Goal: Transaction & Acquisition: Obtain resource

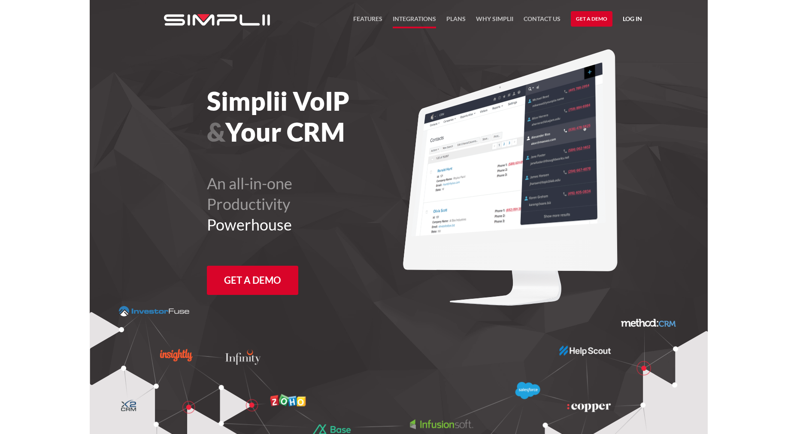
click at [419, 19] on link "Integrations" at bounding box center [414, 21] width 43 height 15
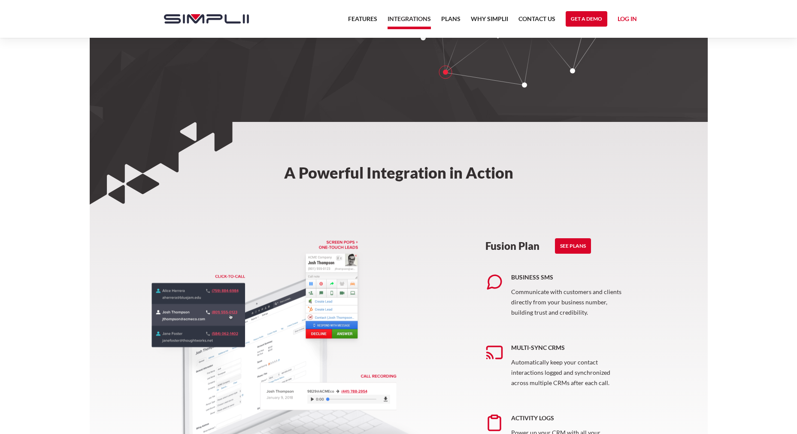
scroll to position [197, 0]
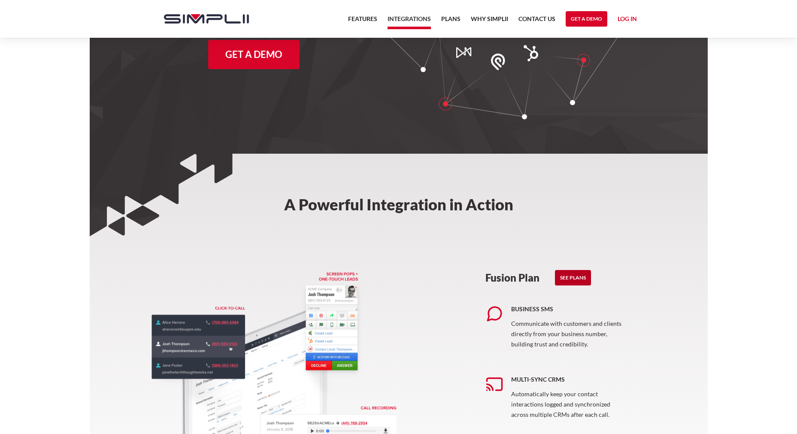
click at [583, 279] on link "See Plans" at bounding box center [573, 277] width 36 height 15
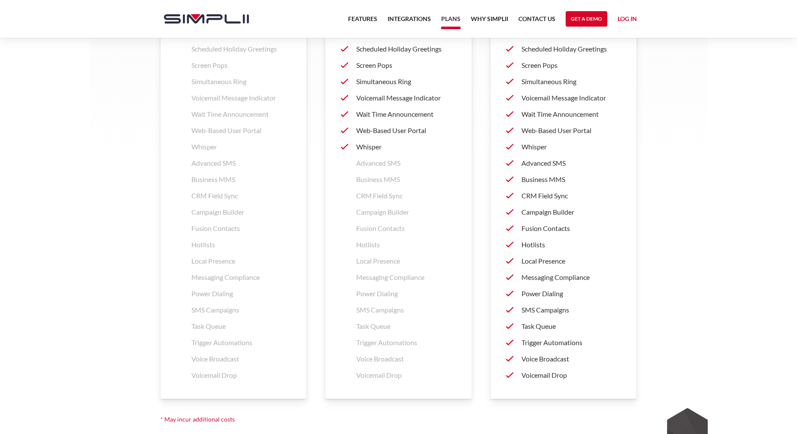
scroll to position [1287, 0]
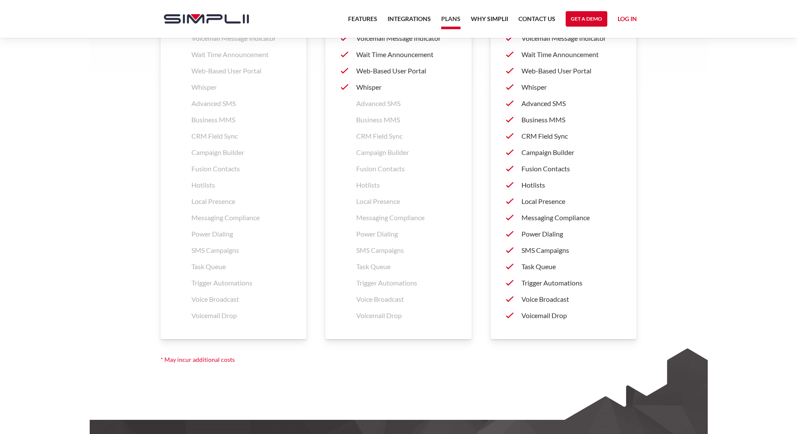
click at [542, 104] on p "Advanced SMS" at bounding box center [571, 103] width 100 height 10
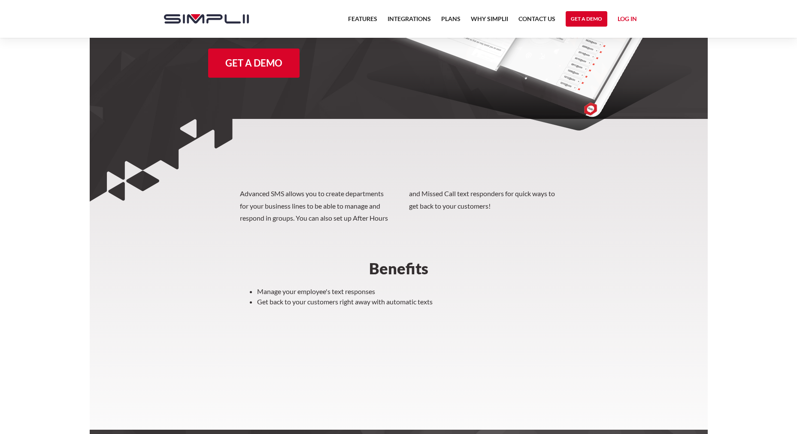
scroll to position [182, 0]
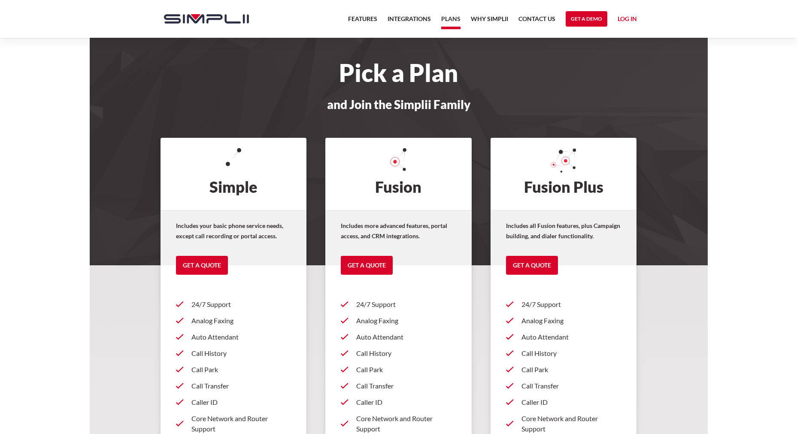
scroll to position [1287, 0]
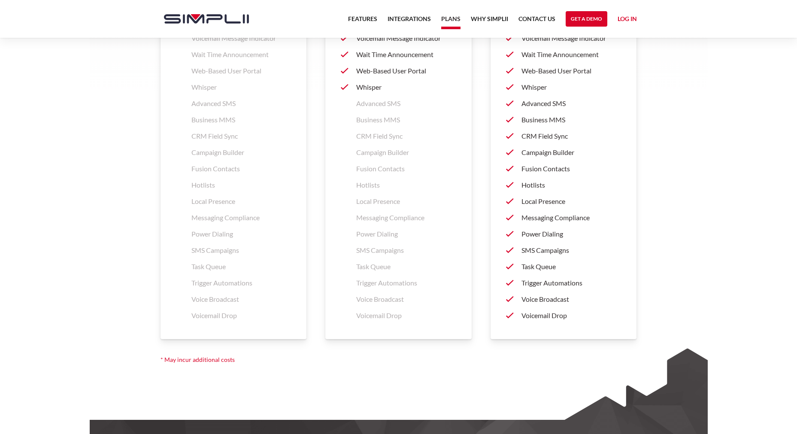
click at [541, 120] on p "Business MMS" at bounding box center [571, 120] width 100 height 10
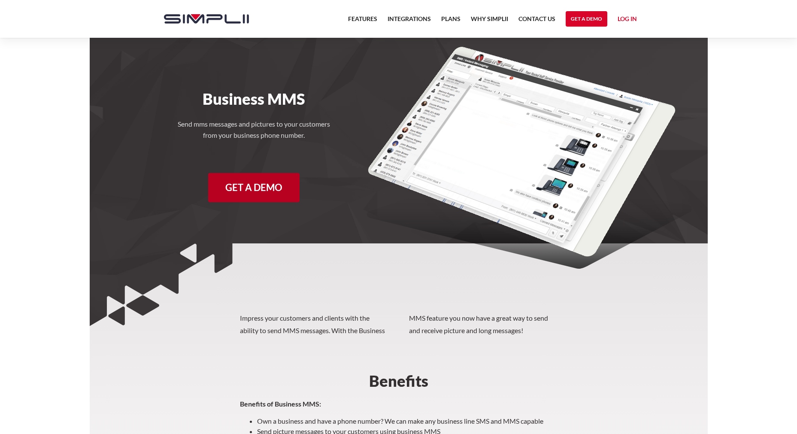
drag, startPoint x: 295, startPoint y: 202, endPoint x: 288, endPoint y: 202, distance: 6.9
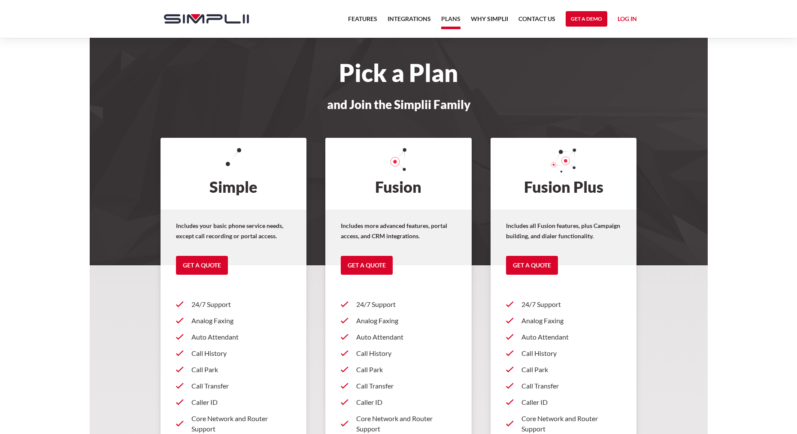
scroll to position [1287, 0]
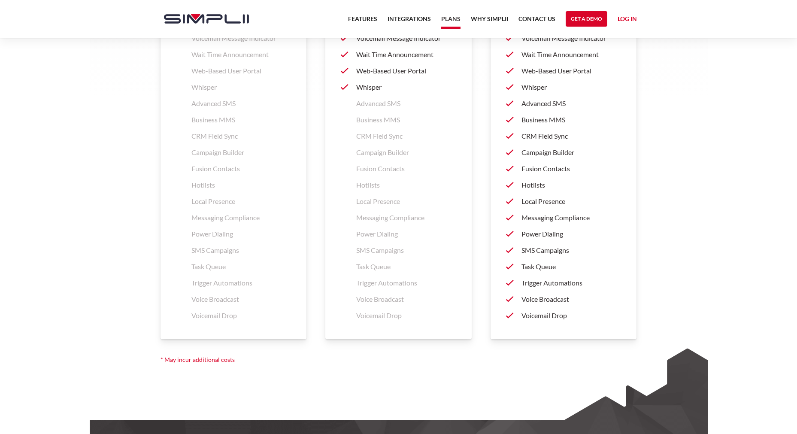
click at [541, 197] on p "Local Presence" at bounding box center [571, 201] width 100 height 10
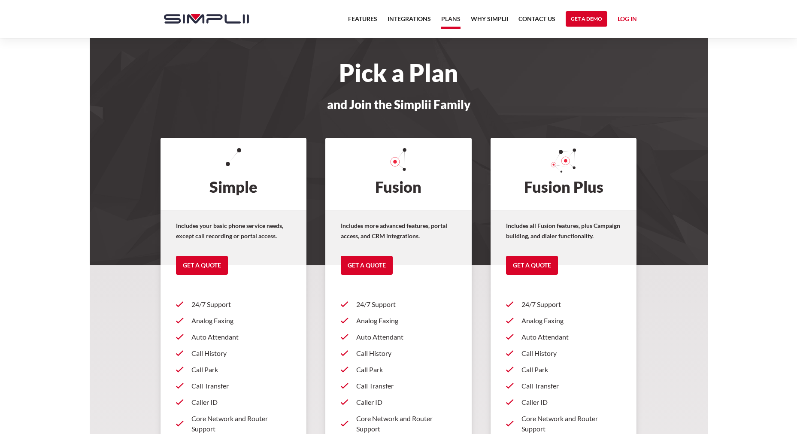
scroll to position [1287, 0]
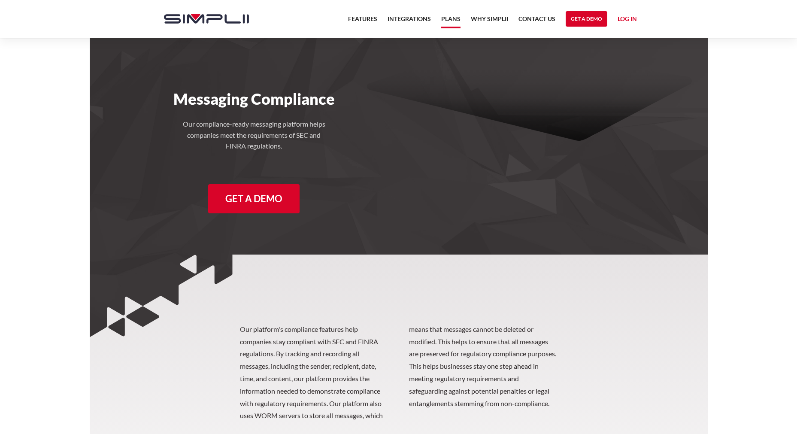
click at [448, 13] on nav "Features Integrations PRoducts Plans Why Simplii Contact US Master Agreement Ge…" at bounding box center [492, 19] width 299 height 38
click at [450, 24] on link "Plans" at bounding box center [450, 21] width 19 height 15
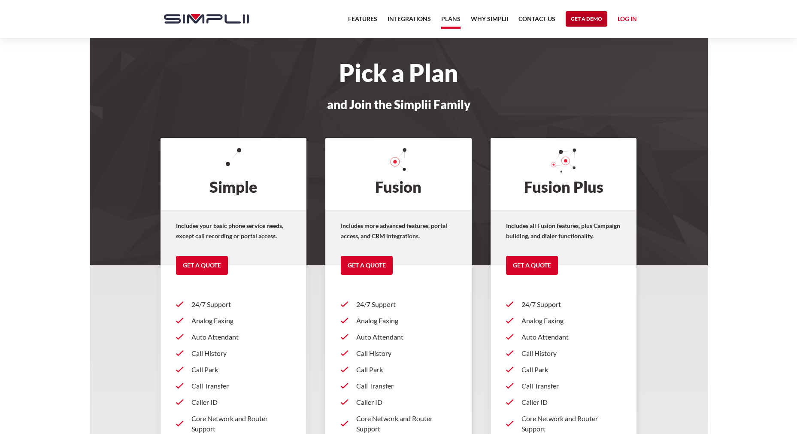
click at [589, 21] on link "Get a Demo" at bounding box center [587, 18] width 42 height 15
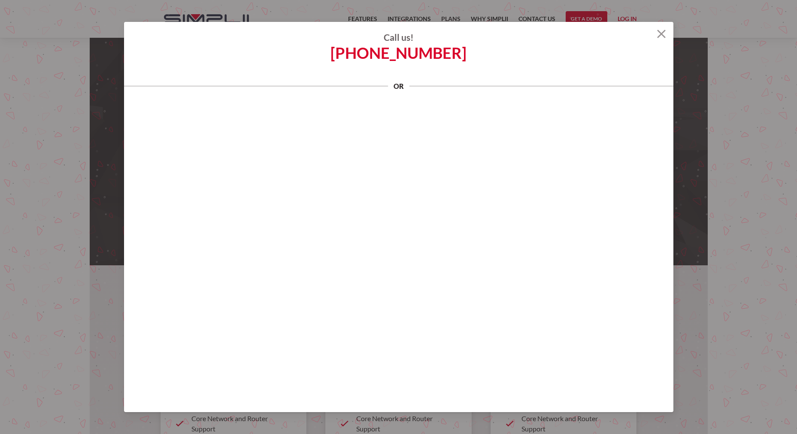
scroll to position [3, 0]
drag, startPoint x: 660, startPoint y: 32, endPoint x: 649, endPoint y: 42, distance: 14.9
click at [660, 33] on img at bounding box center [661, 34] width 9 height 9
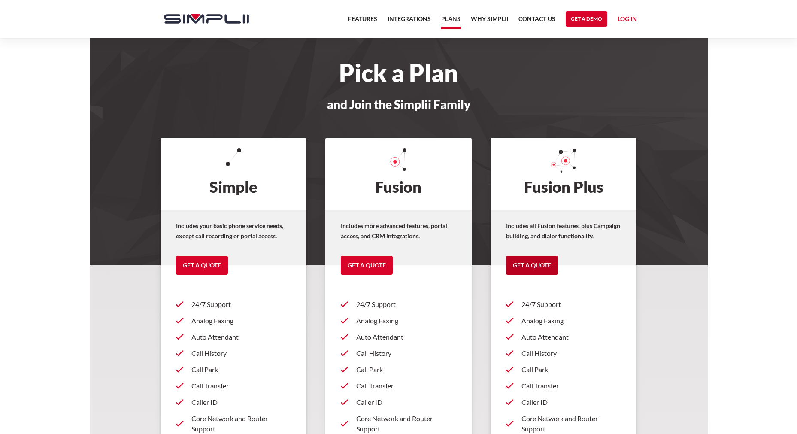
click at [533, 269] on link "Get a Quote" at bounding box center [532, 265] width 52 height 19
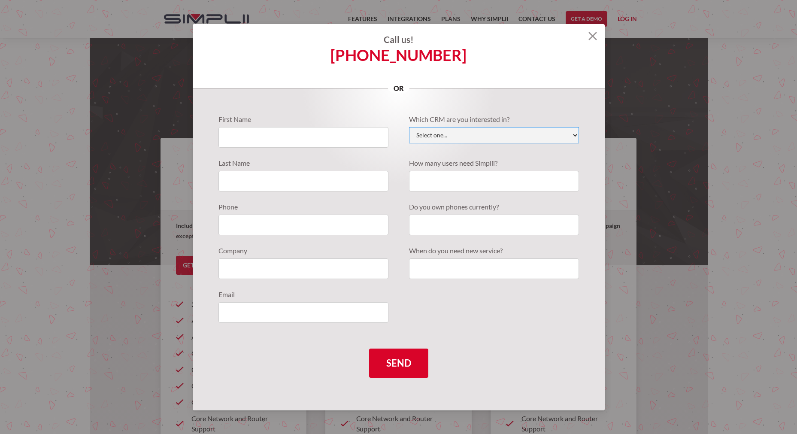
click at [494, 142] on select "Select one... Active Campaign Autotask ChildCareCRM Close.io ConnectWise Copper…" at bounding box center [494, 135] width 170 height 16
select select "Wealthbox"
click at [409, 127] on select "Select one... Active Campaign Autotask ChildCareCRM Close.io ConnectWise Copper…" at bounding box center [494, 135] width 170 height 16
click at [280, 139] on input "Quote Requests" at bounding box center [303, 137] width 170 height 21
type input "Chad"
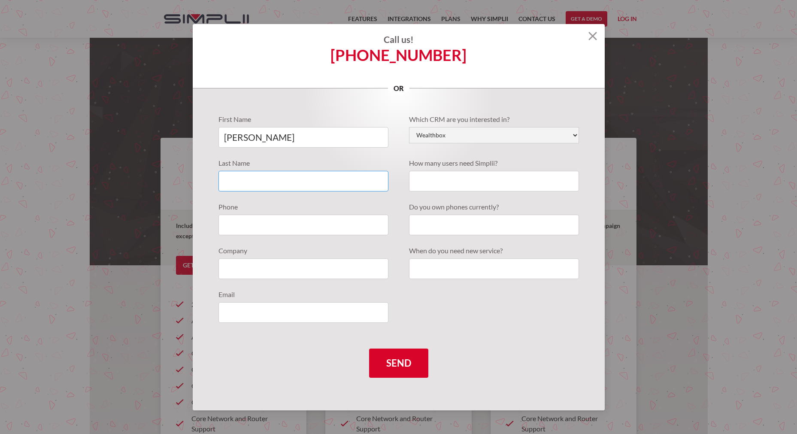
type input "Clark"
type input "7272874892"
type input "Pelorus Financial, LLC"
type input "chad.clark@pelorusplanning.com"
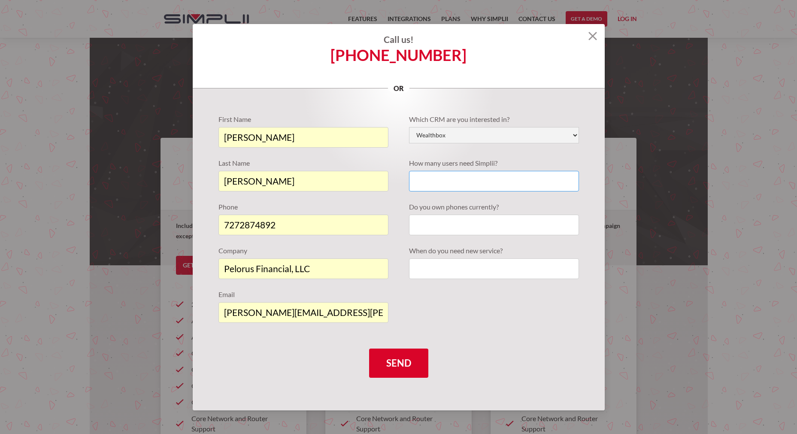
click at [478, 180] on input "Quote Requests" at bounding box center [494, 181] width 170 height 21
type input "2"
click at [508, 226] on input "Quote Requests" at bounding box center [494, 225] width 170 height 21
type input "Yes"
click at [507, 262] on input "Quote Requests" at bounding box center [494, 268] width 170 height 21
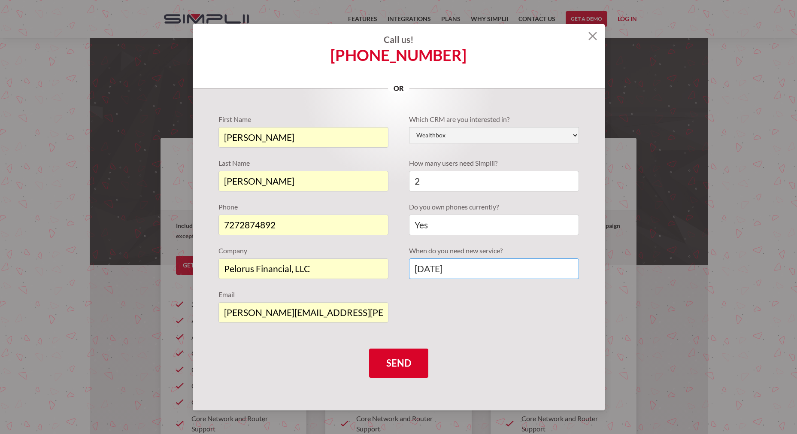
type input "12/1/2025"
click at [480, 298] on div "First Name Chad Last Name Clark Phone 7272874892 Company Pelorus Financial, LLC…" at bounding box center [398, 223] width 360 height 219
click at [416, 361] on input "Send" at bounding box center [398, 362] width 59 height 29
type input "Please wait..."
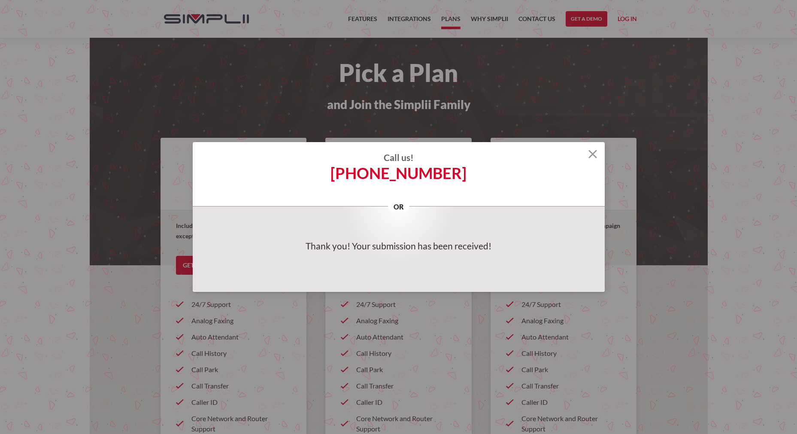
click at [592, 157] on img at bounding box center [592, 154] width 9 height 9
